Goal: Task Accomplishment & Management: Complete application form

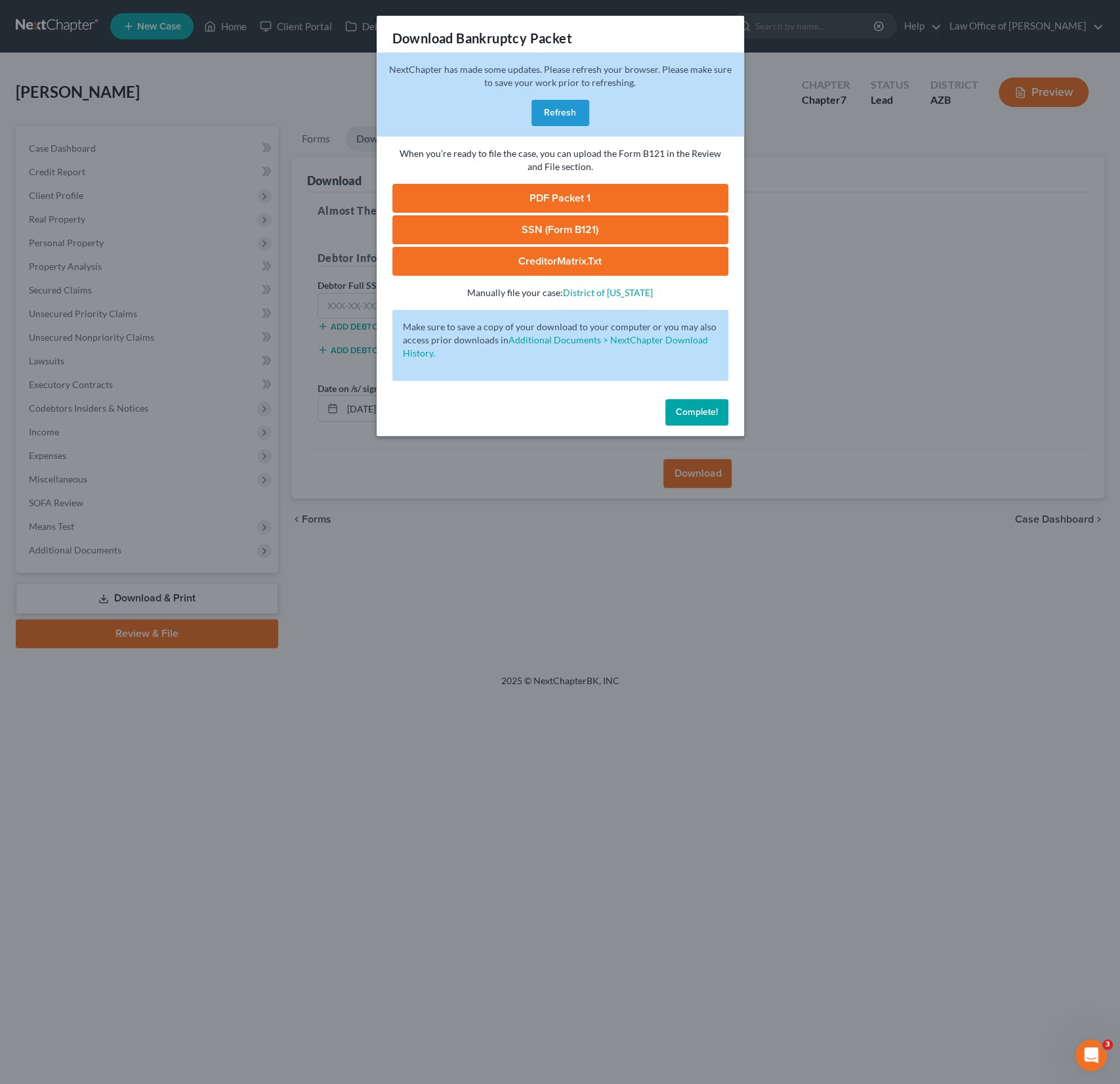
scroll to position [235, 0]
click at [687, 422] on button "Complete!" at bounding box center [697, 412] width 63 height 26
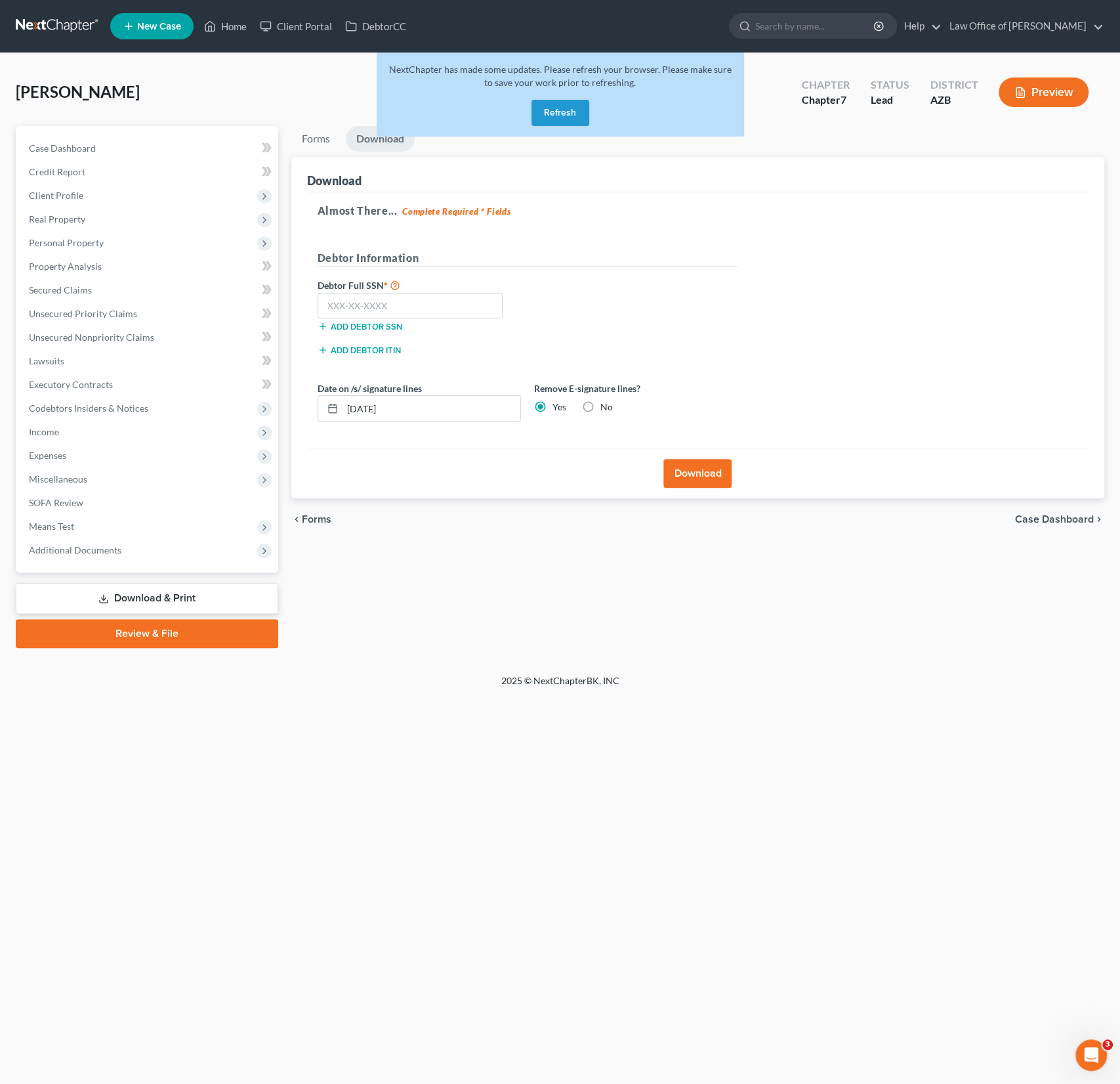
click at [552, 120] on button "Refresh" at bounding box center [560, 112] width 58 height 26
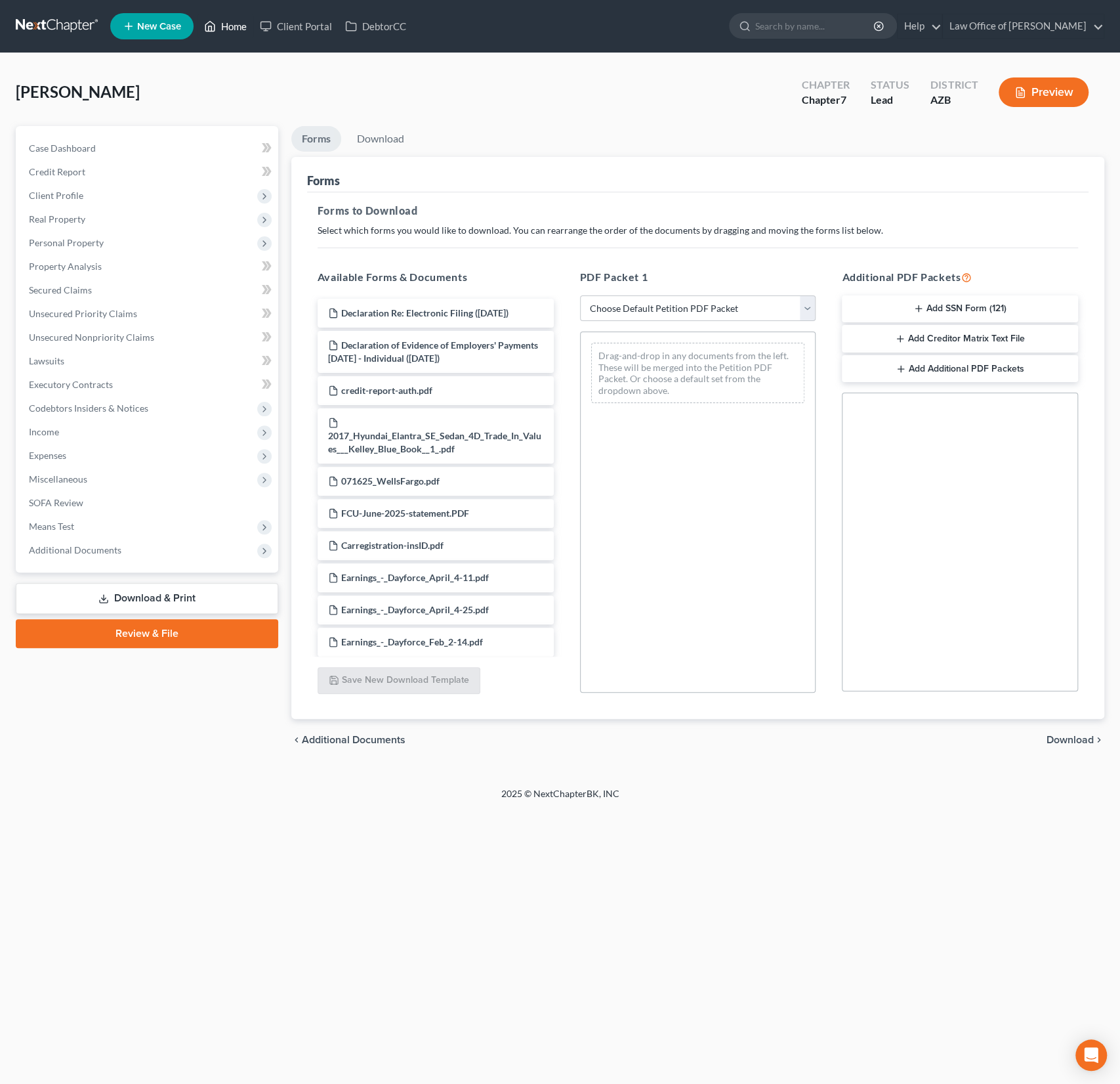
click at [242, 22] on link "Home" at bounding box center [225, 26] width 56 height 23
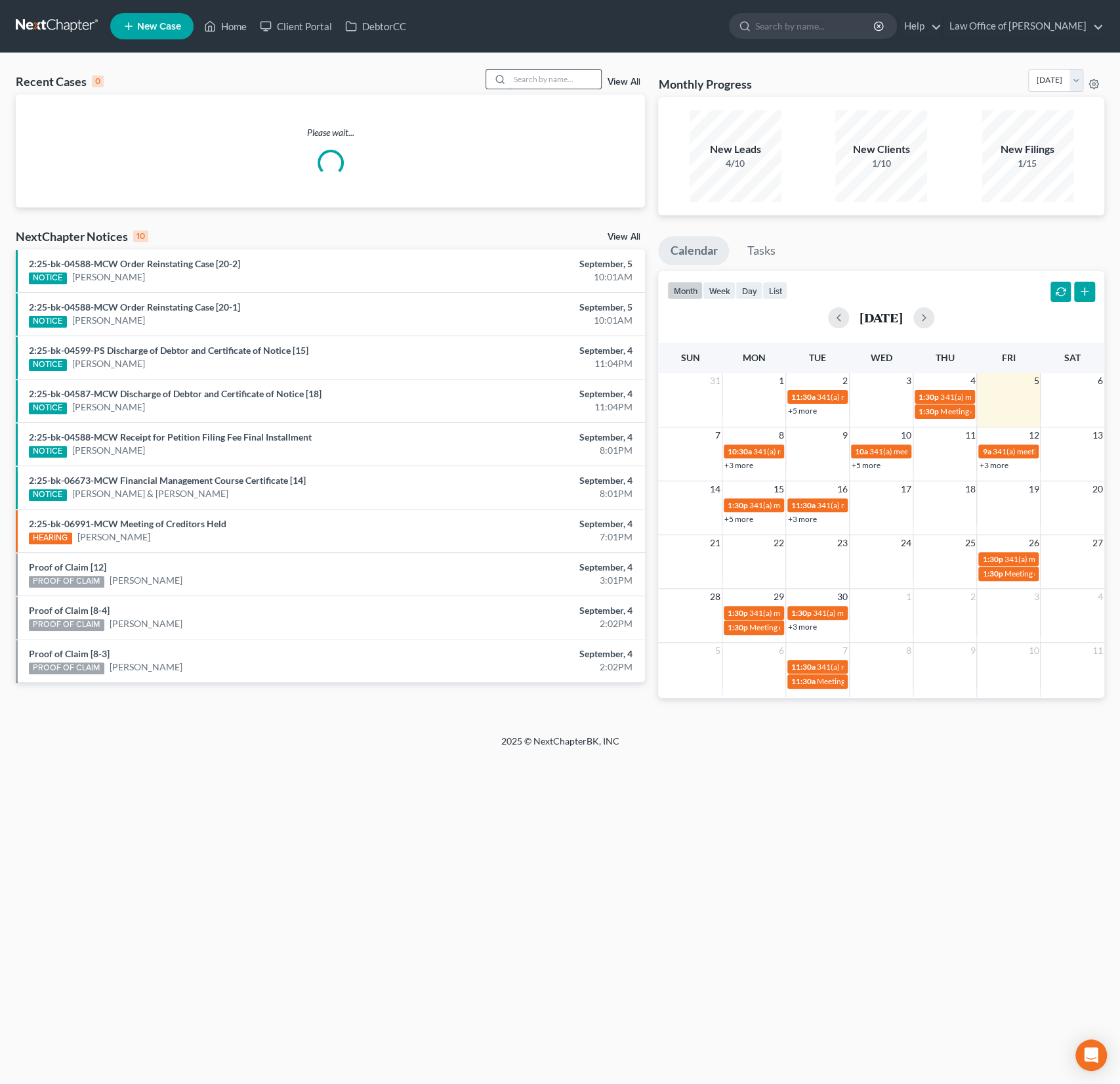
click at [569, 82] on input "search" at bounding box center [555, 78] width 92 height 19
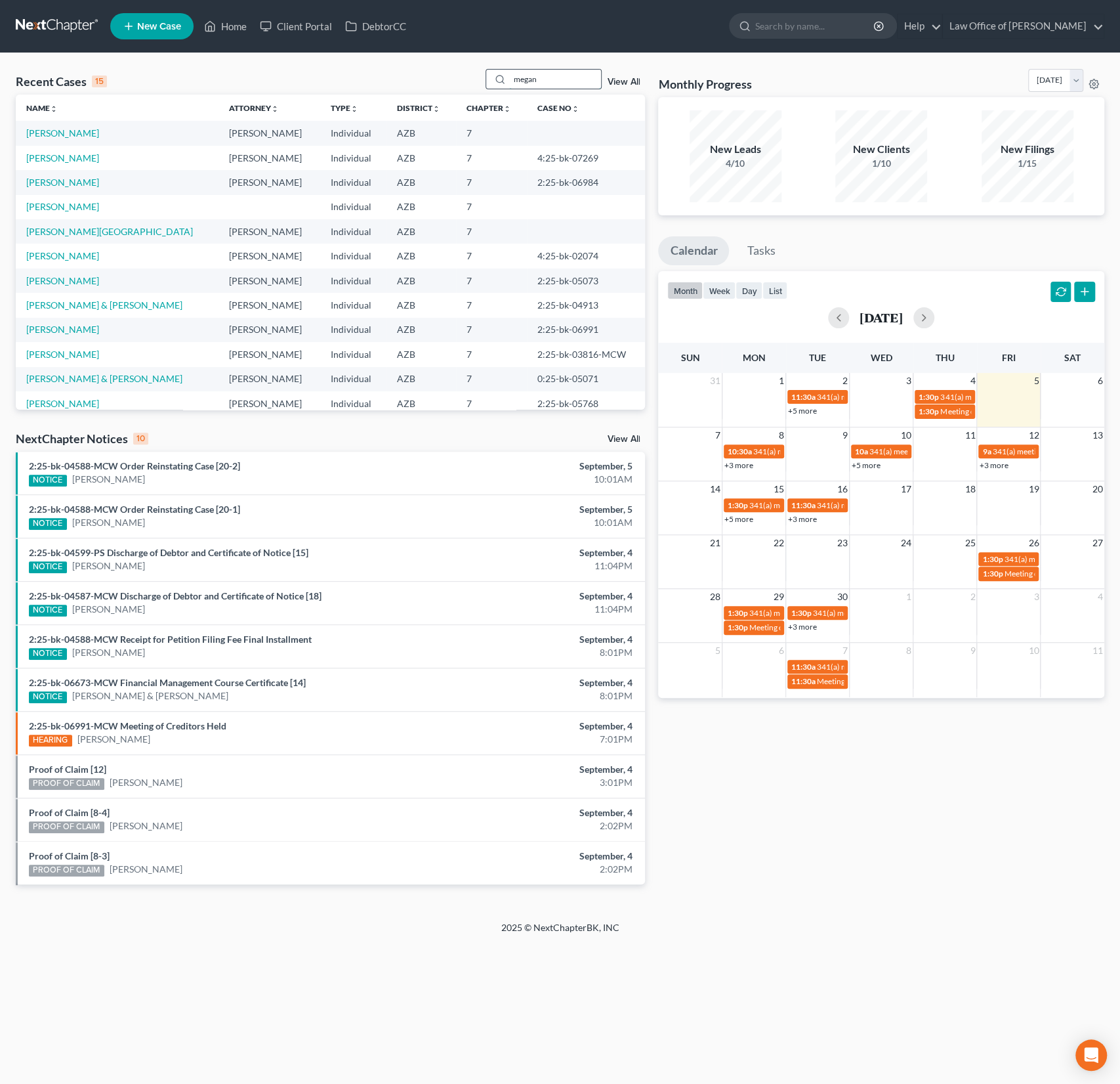
type input "megan"
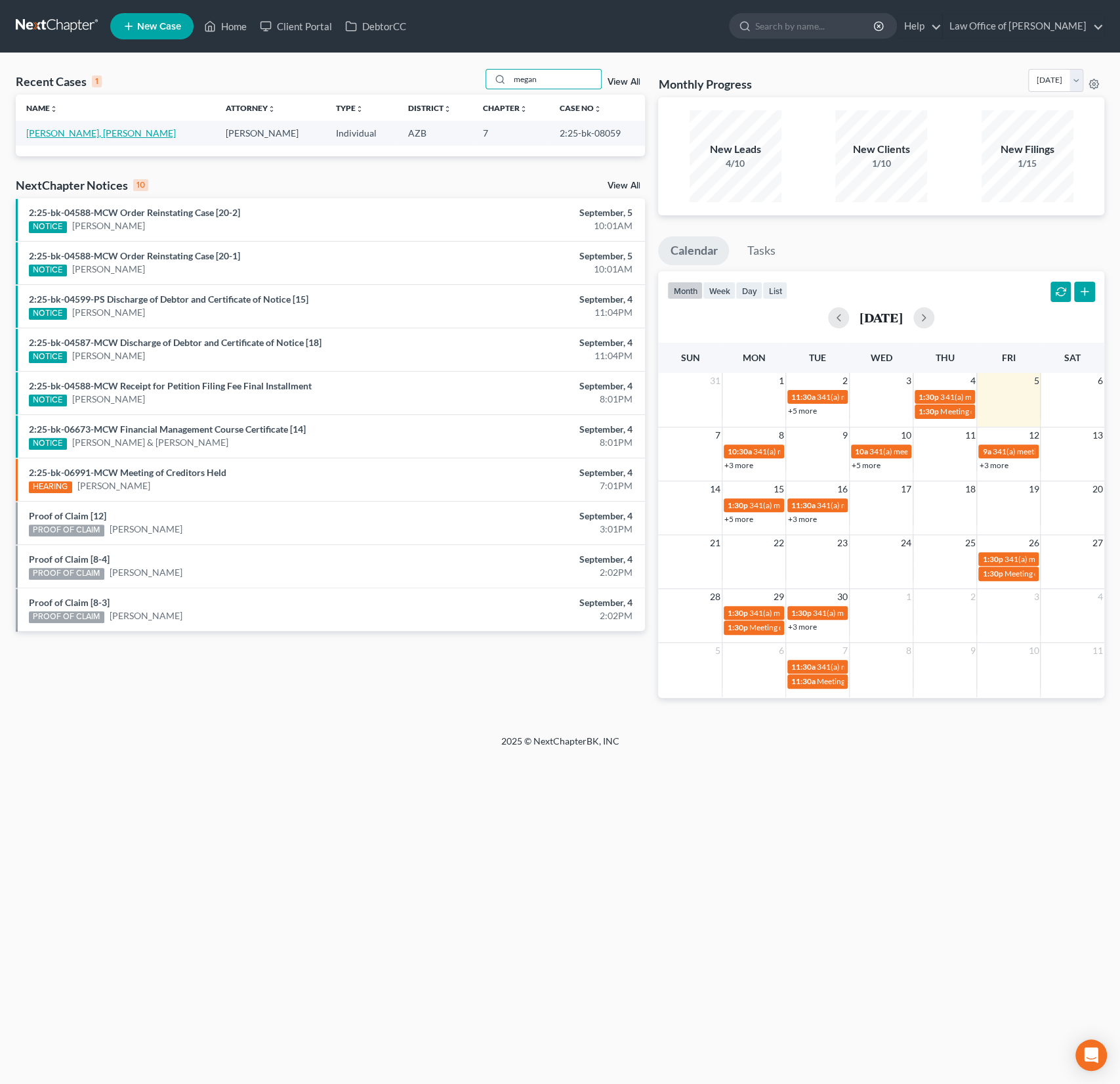
click at [61, 127] on link "[PERSON_NAME], [PERSON_NAME]" at bounding box center [101, 132] width 150 height 11
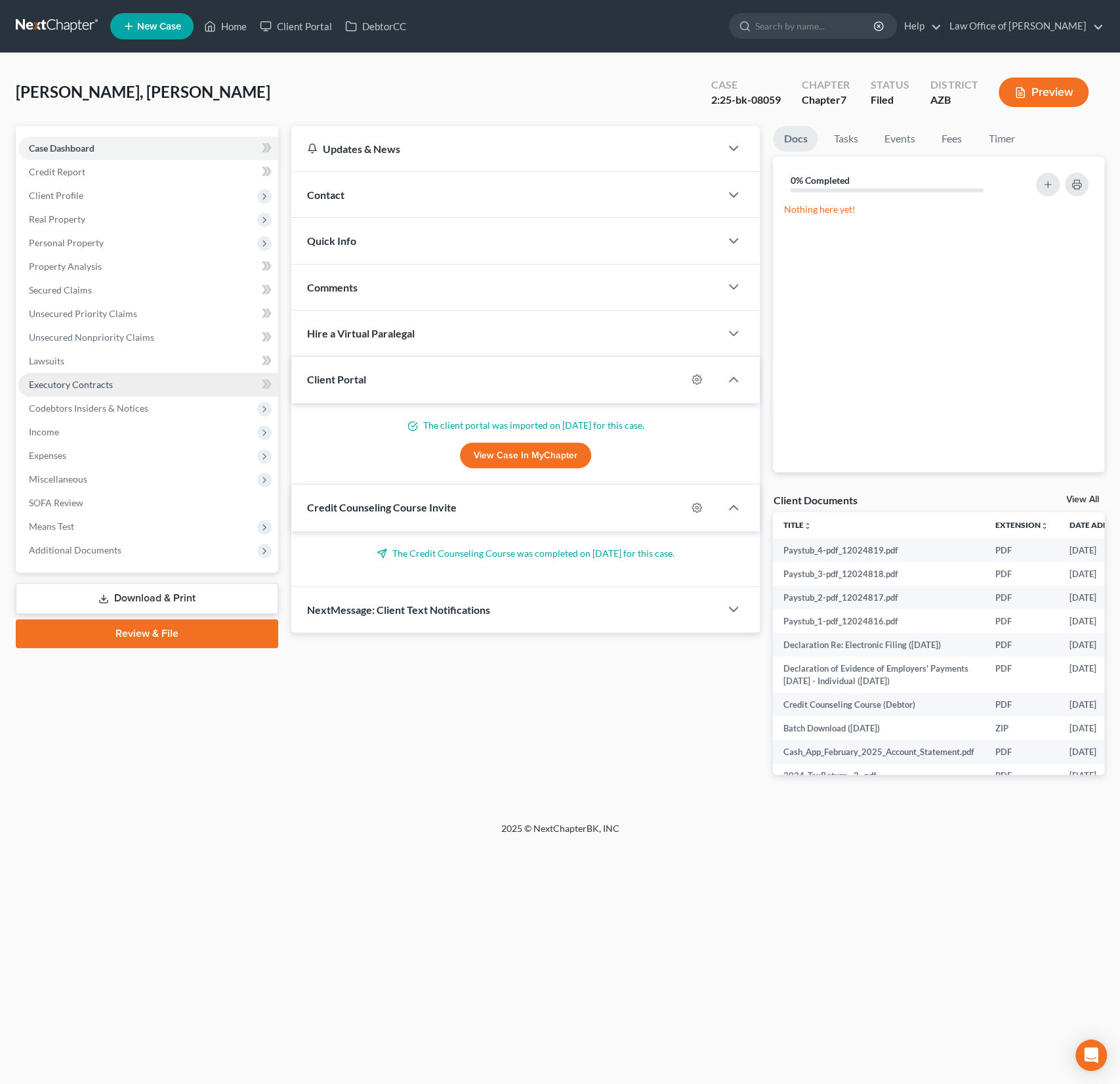
click at [80, 378] on span "Executory Contracts" at bounding box center [71, 383] width 84 height 11
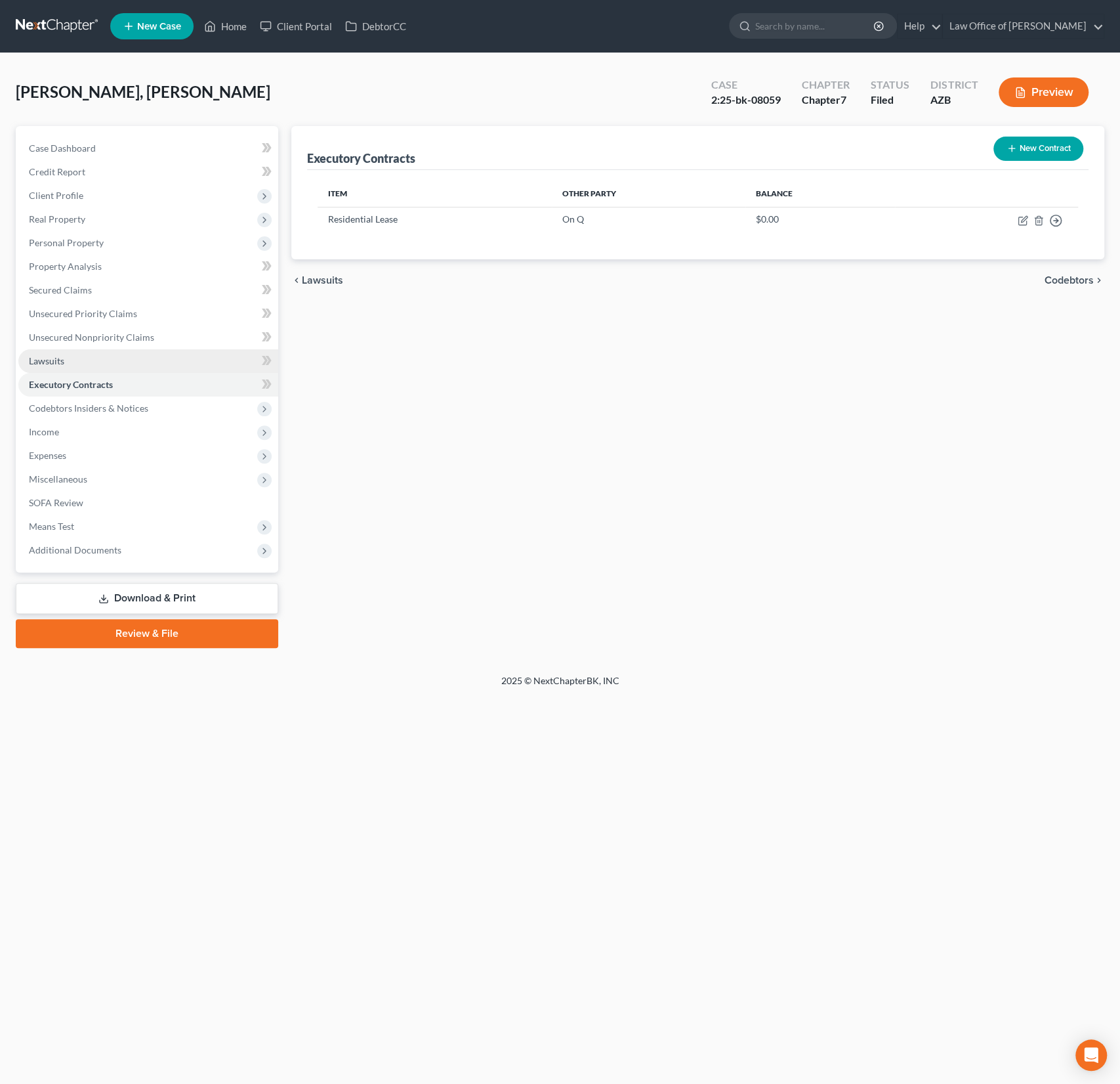
click at [83, 357] on link "Lawsuits" at bounding box center [149, 361] width 260 height 23
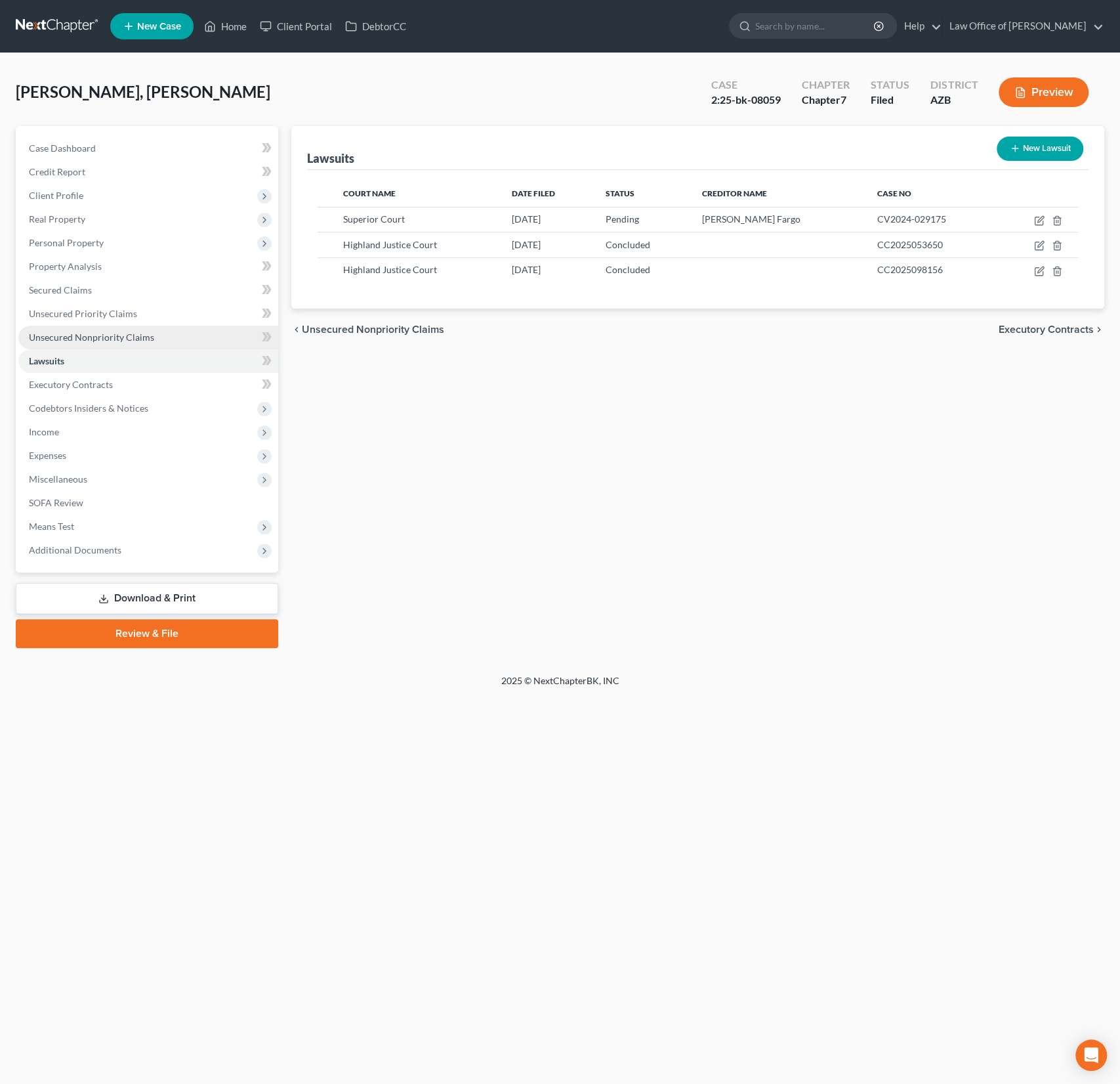
click at [95, 331] on span "Unsecured Nonpriority Claims" at bounding box center [92, 336] width 125 height 11
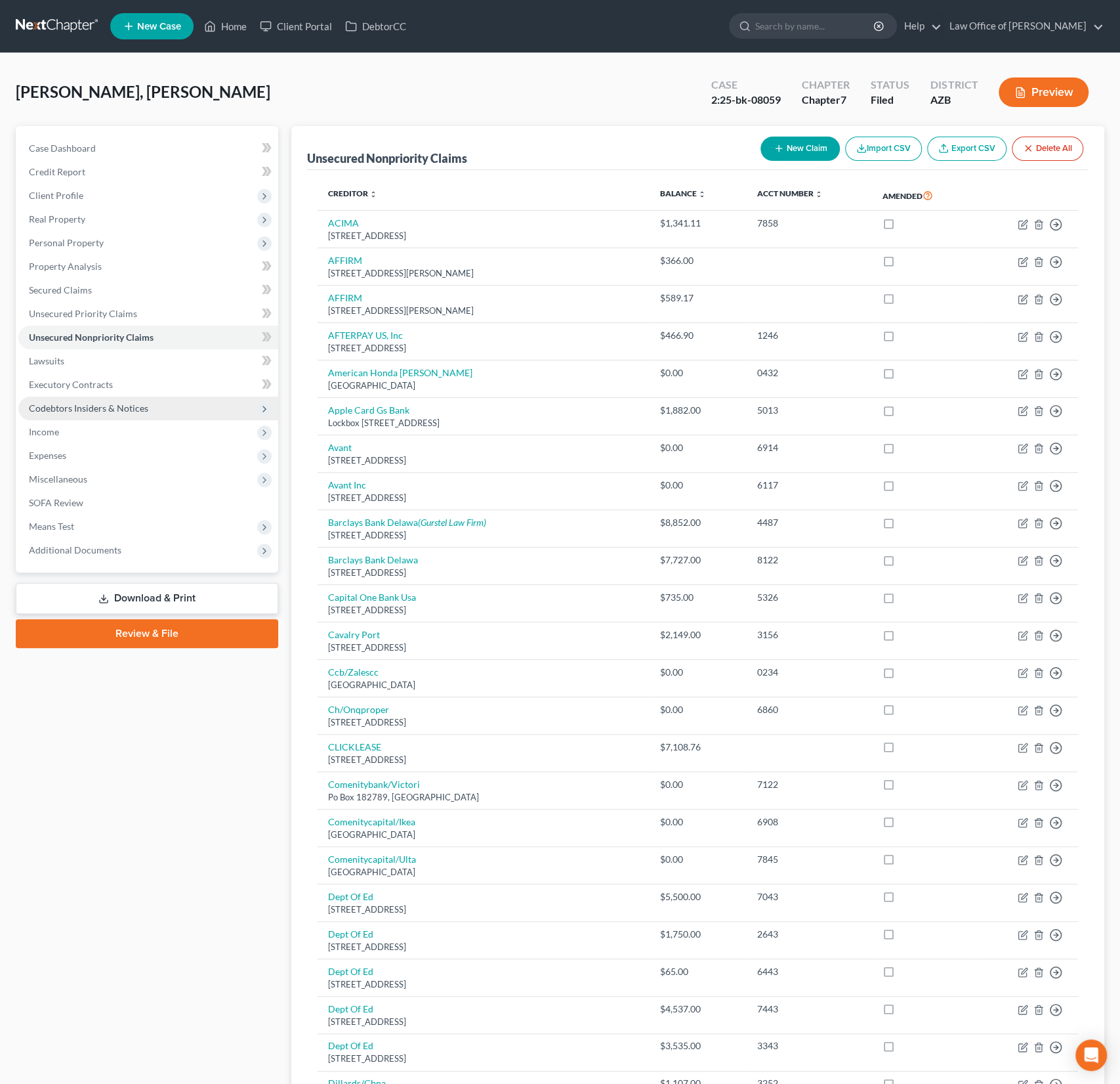
click at [86, 410] on span "Codebtors Insiders & Notices" at bounding box center [89, 408] width 119 height 11
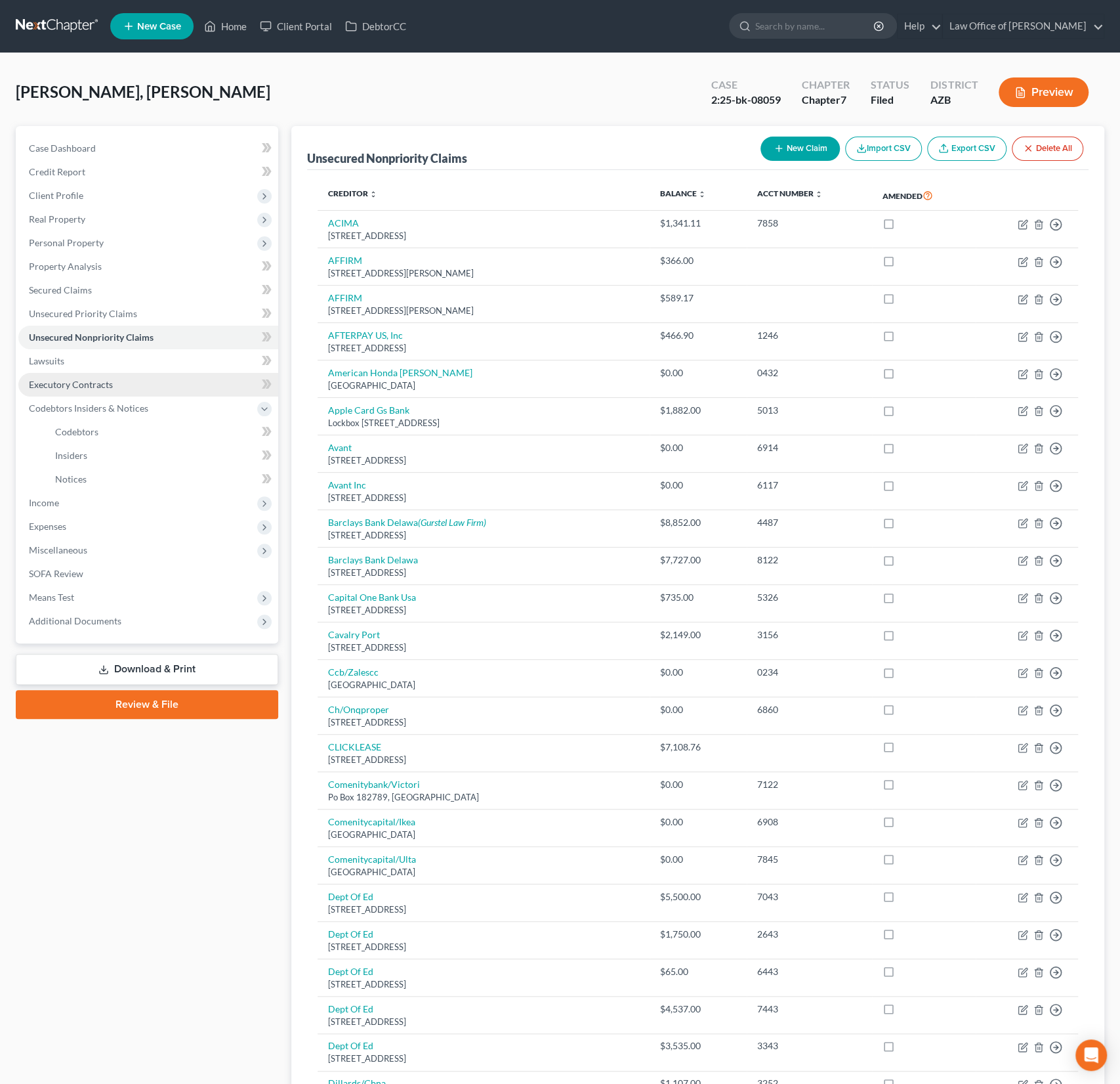
click at [86, 390] on link "Executory Contracts" at bounding box center [149, 384] width 260 height 23
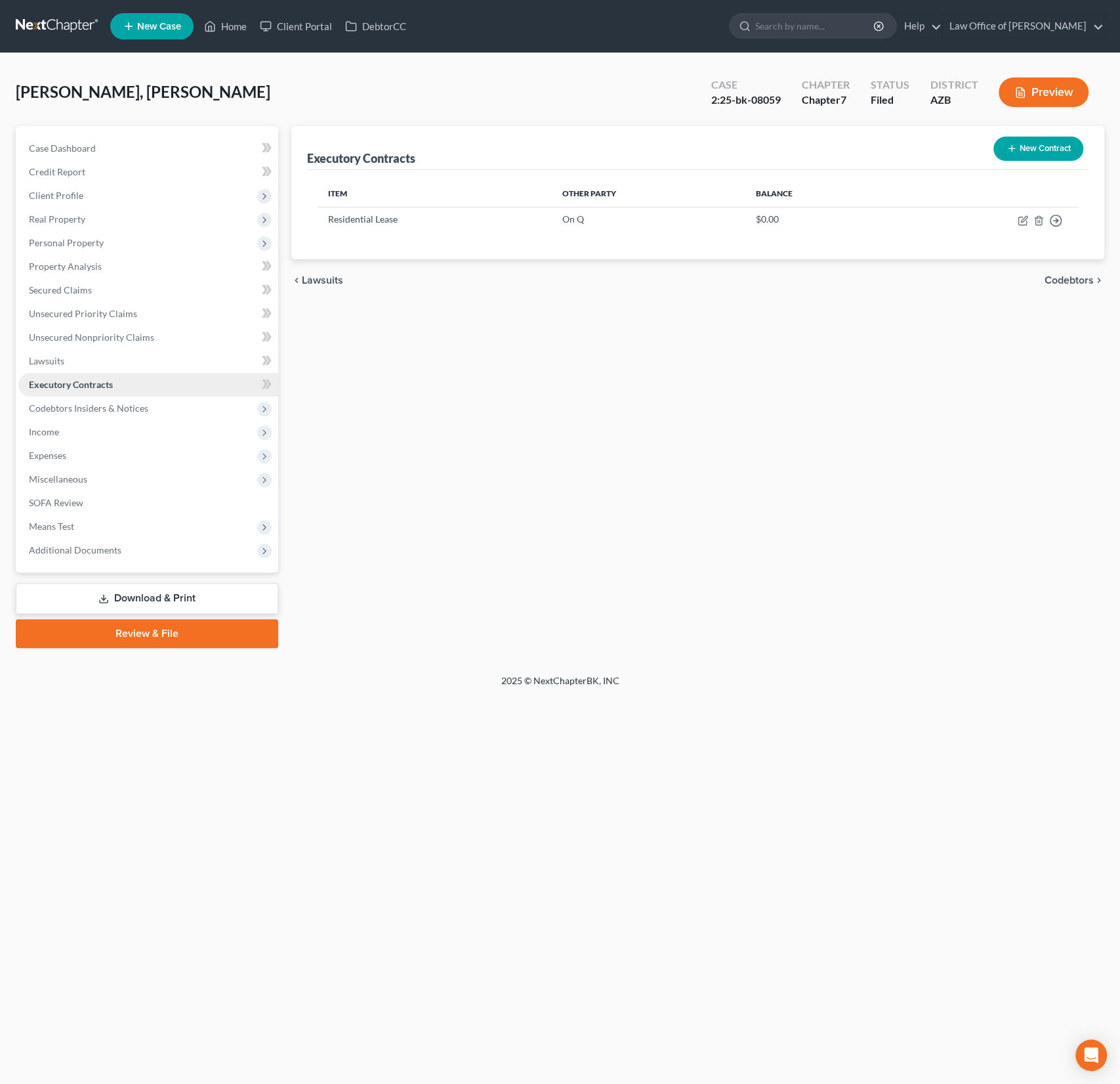
click at [83, 374] on link "Executory Contracts" at bounding box center [149, 384] width 260 height 23
click at [92, 248] on span "Personal Property" at bounding box center [149, 242] width 260 height 23
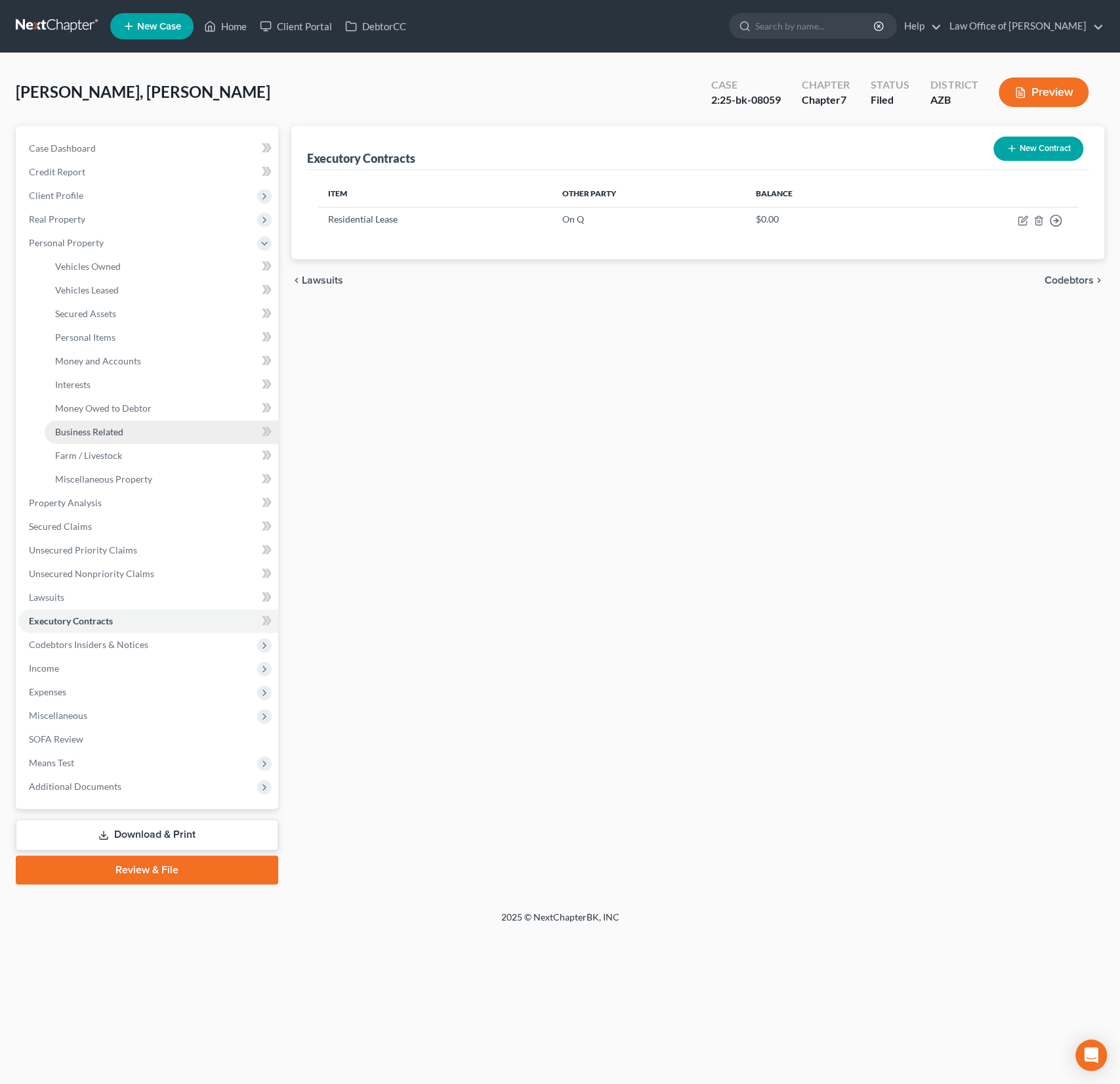
click at [93, 432] on span "Business Related" at bounding box center [89, 431] width 68 height 11
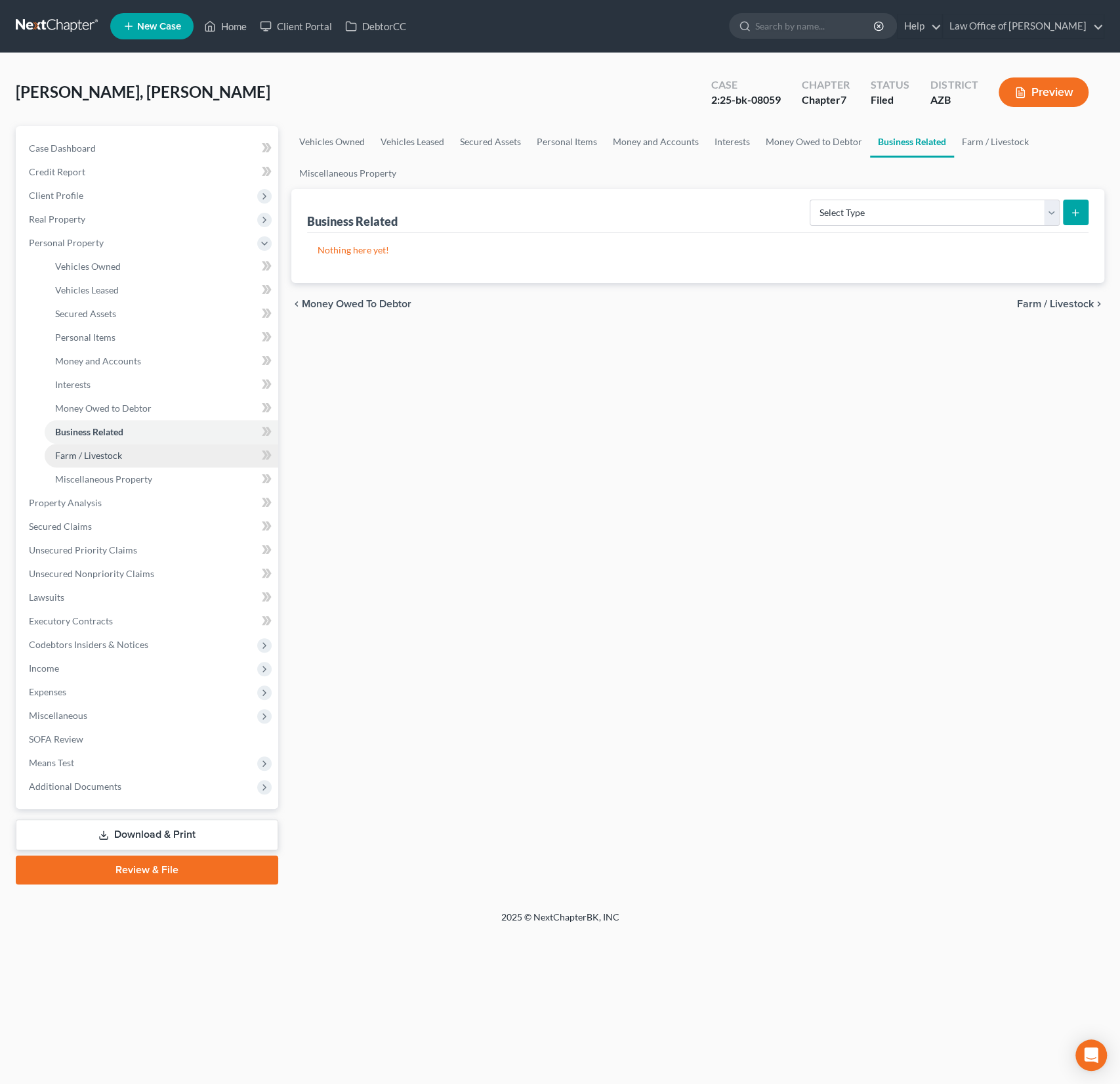
click at [91, 453] on span "Farm / Livestock" at bounding box center [88, 455] width 66 height 11
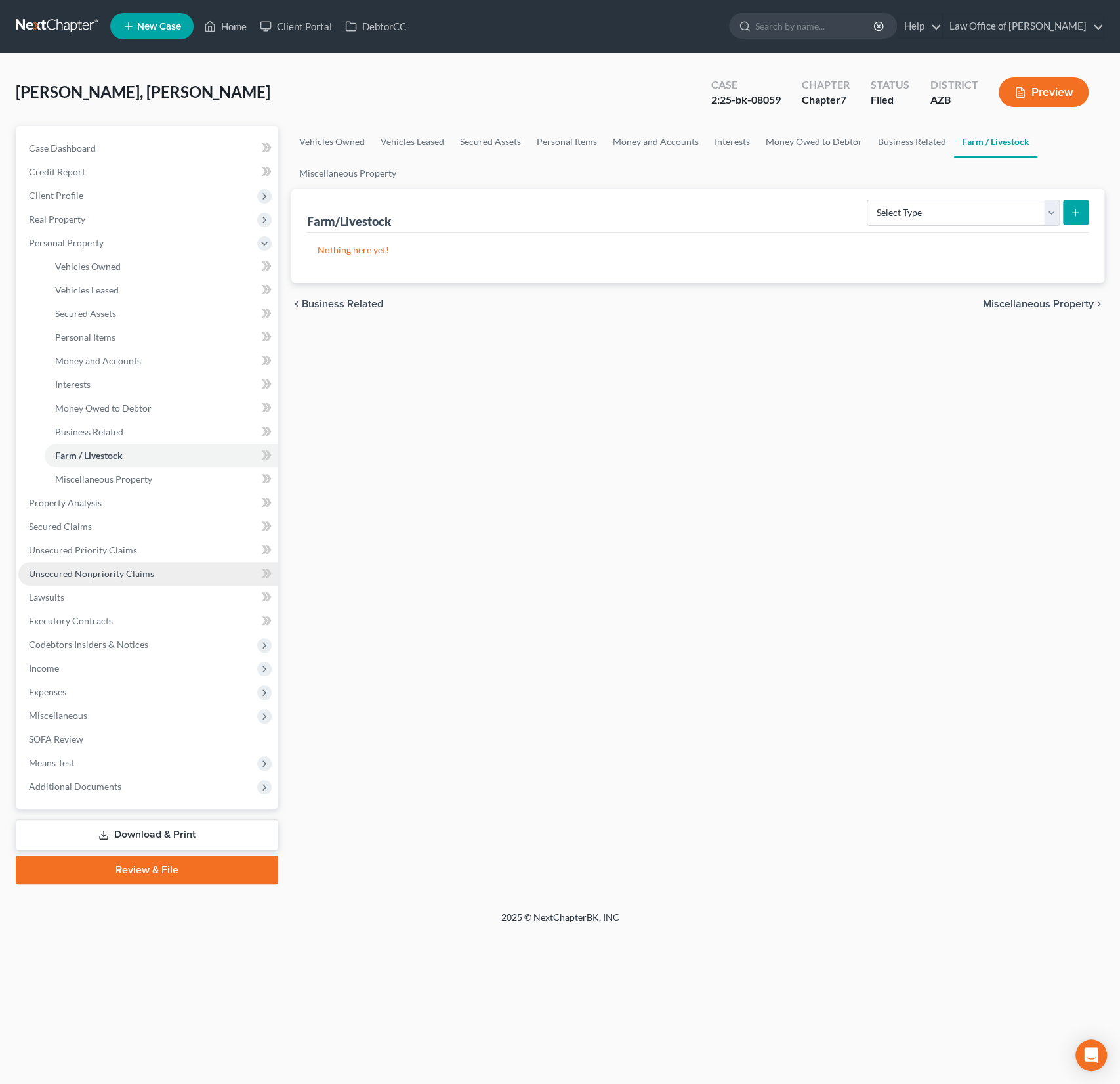
click at [102, 568] on span "Unsecured Nonpriority Claims" at bounding box center [92, 573] width 125 height 11
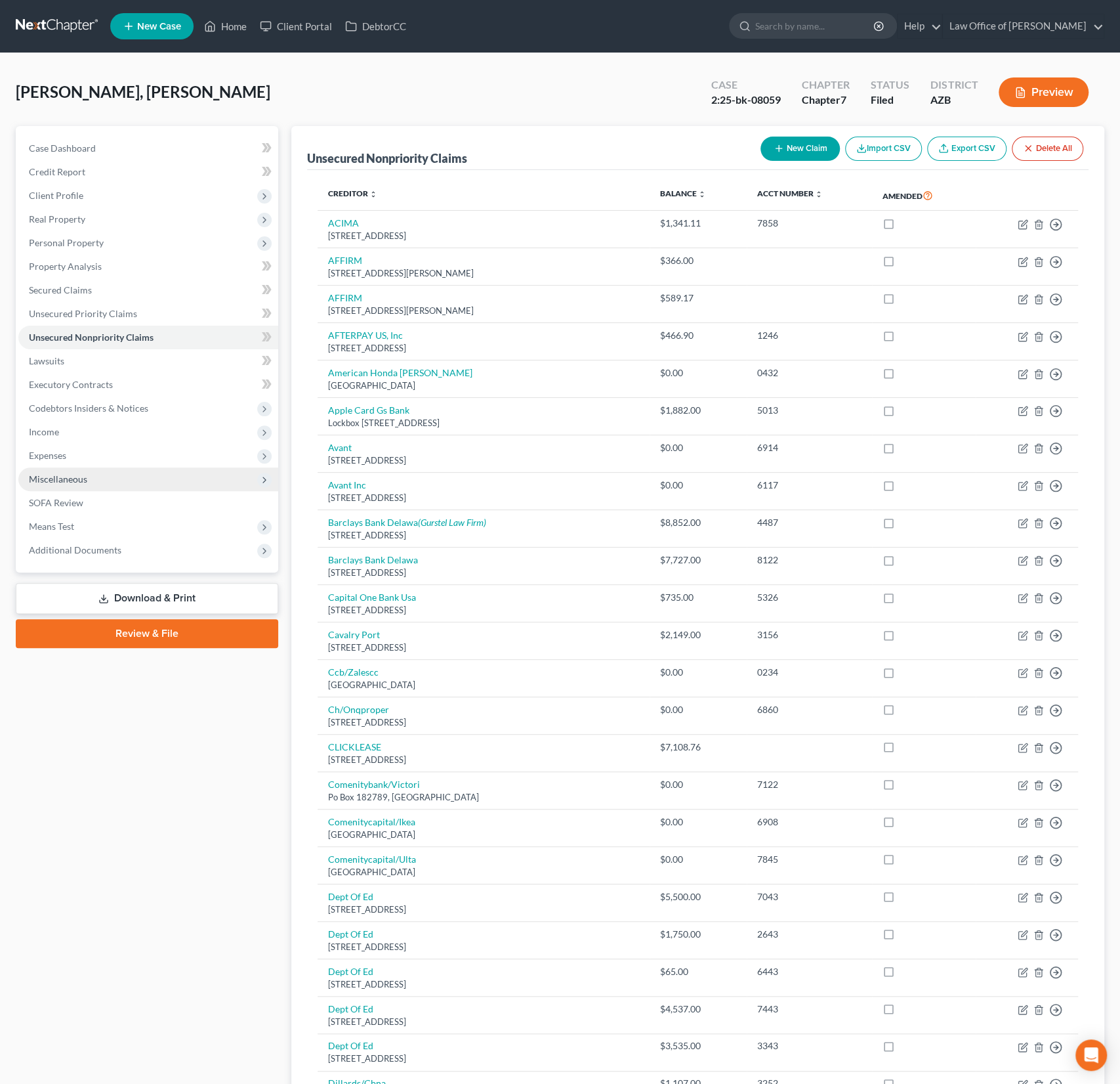
click at [64, 479] on span "Miscellaneous" at bounding box center [59, 478] width 59 height 11
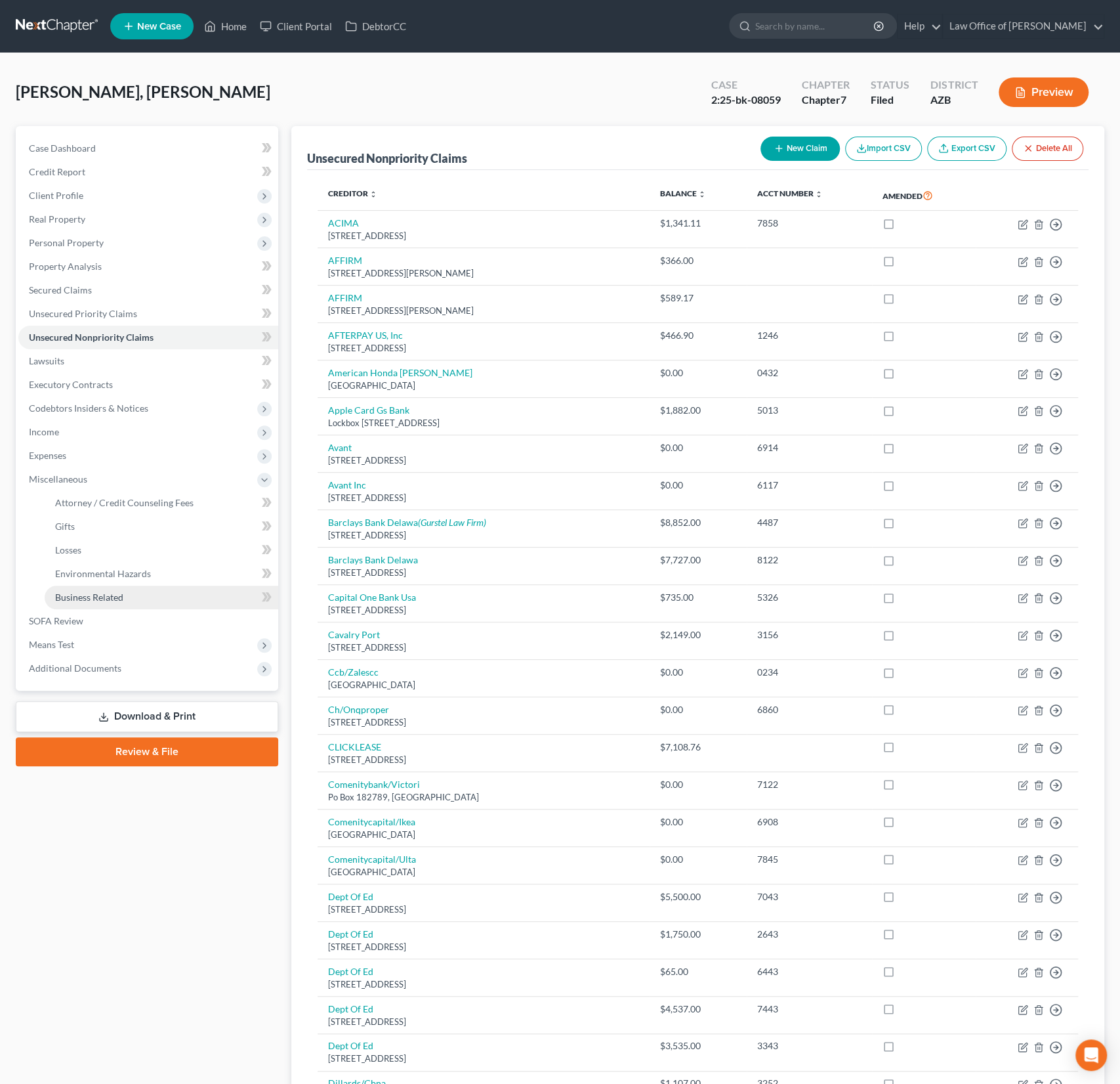
click at [88, 592] on span "Business Related" at bounding box center [89, 596] width 68 height 11
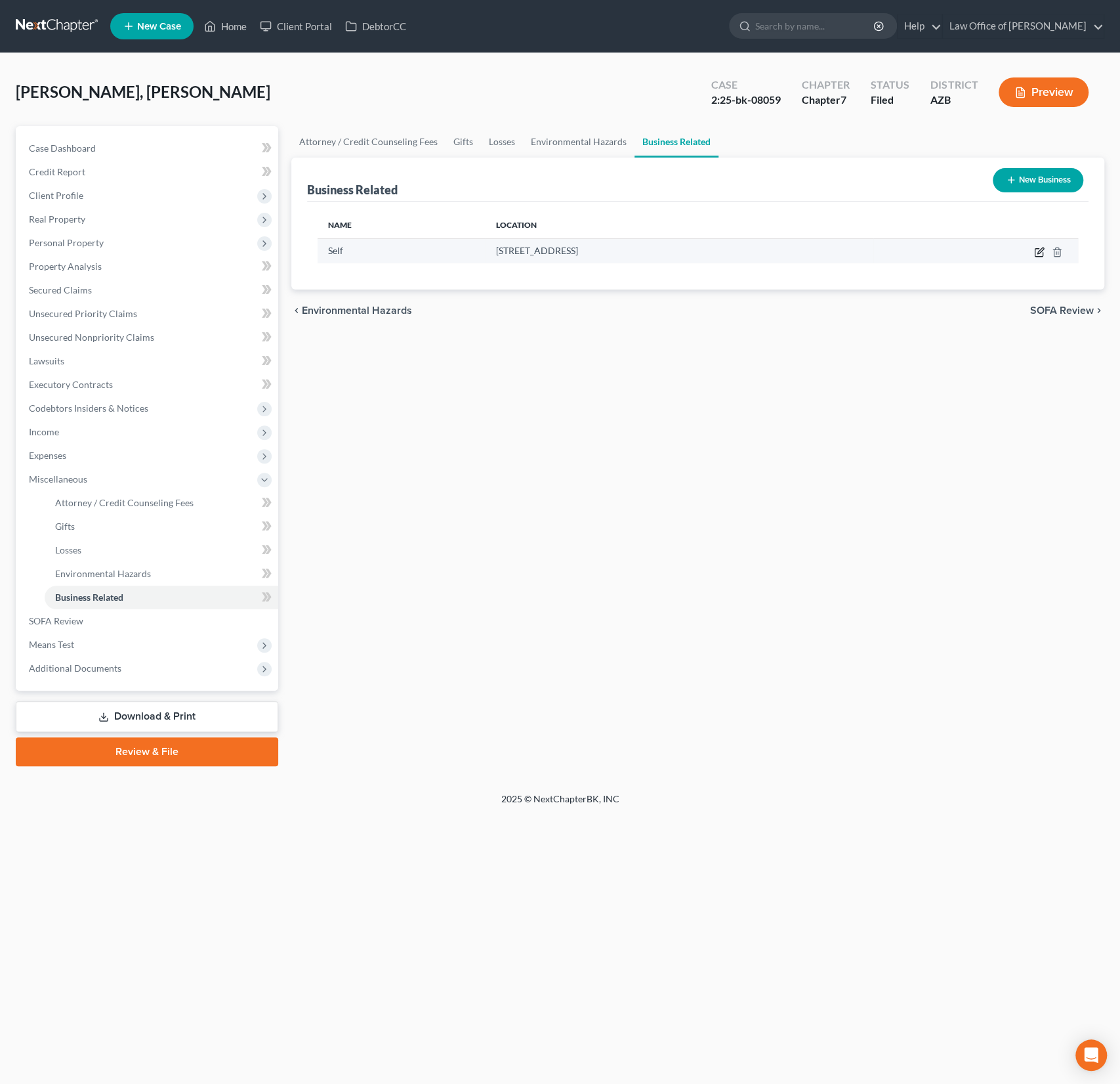
click at [1036, 251] on icon "button" at bounding box center [1039, 251] width 11 height 11
select select "sole_proprietor"
select select "3"
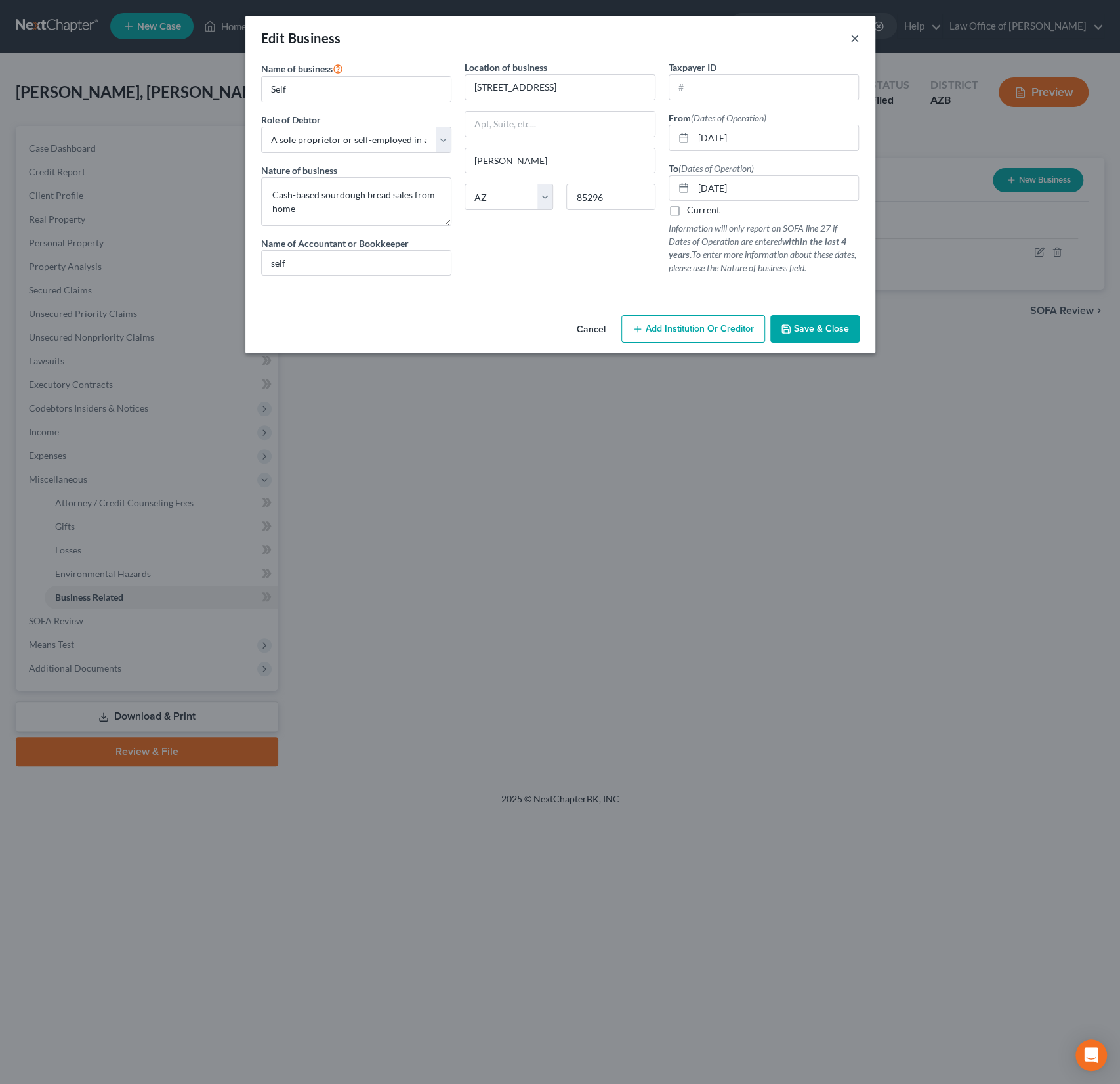
click at [859, 39] on button "×" at bounding box center [854, 38] width 9 height 16
